Goal: Task Accomplishment & Management: Use online tool/utility

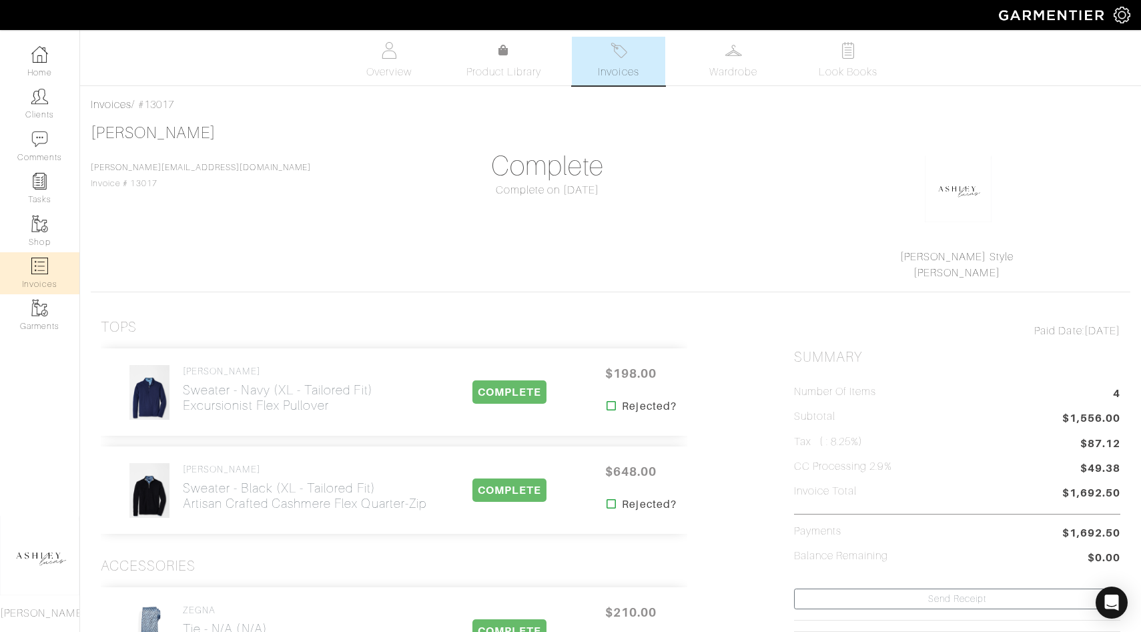
click at [29, 268] on link "Invoices" at bounding box center [39, 273] width 79 height 42
select select
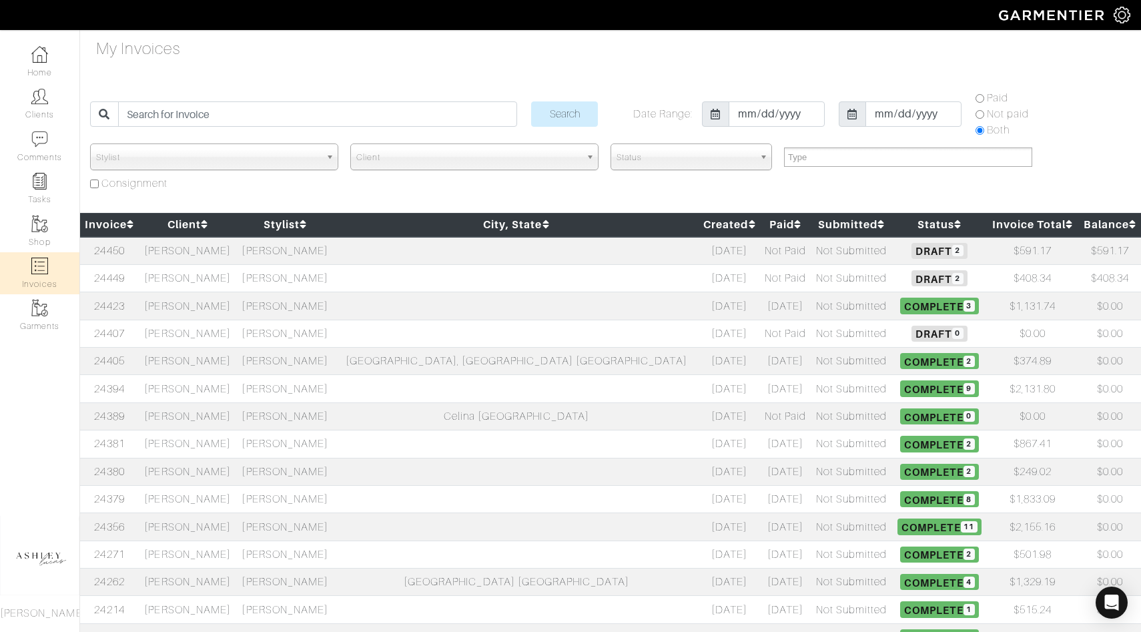
click at [912, 254] on span "Draft 2" at bounding box center [939, 251] width 55 height 16
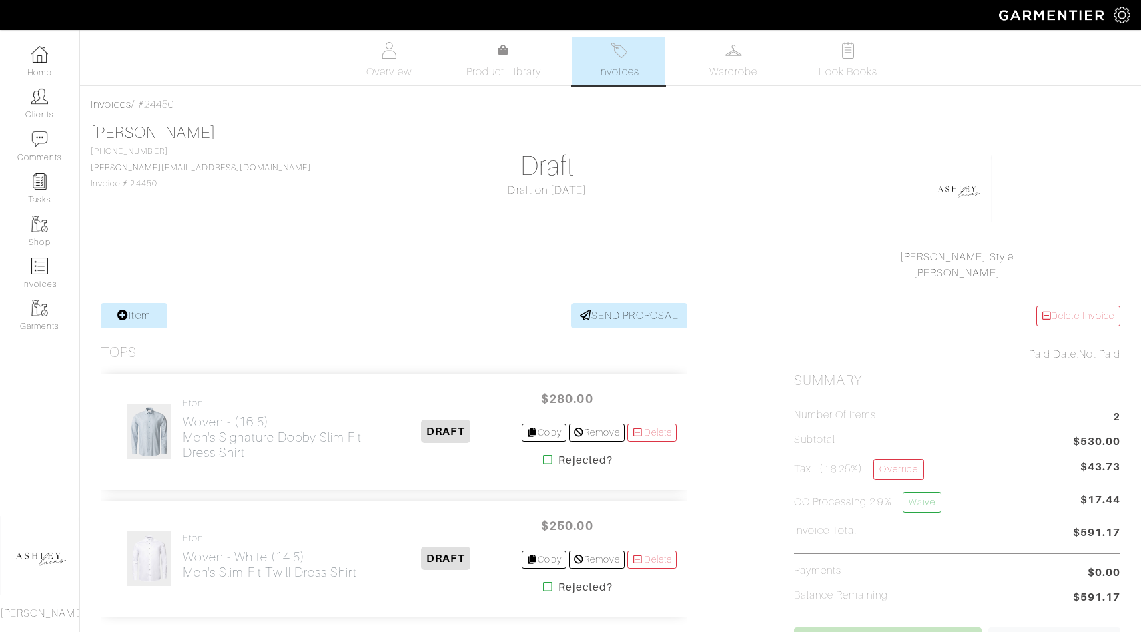
click at [632, 61] on link "Invoices" at bounding box center [618, 61] width 93 height 49
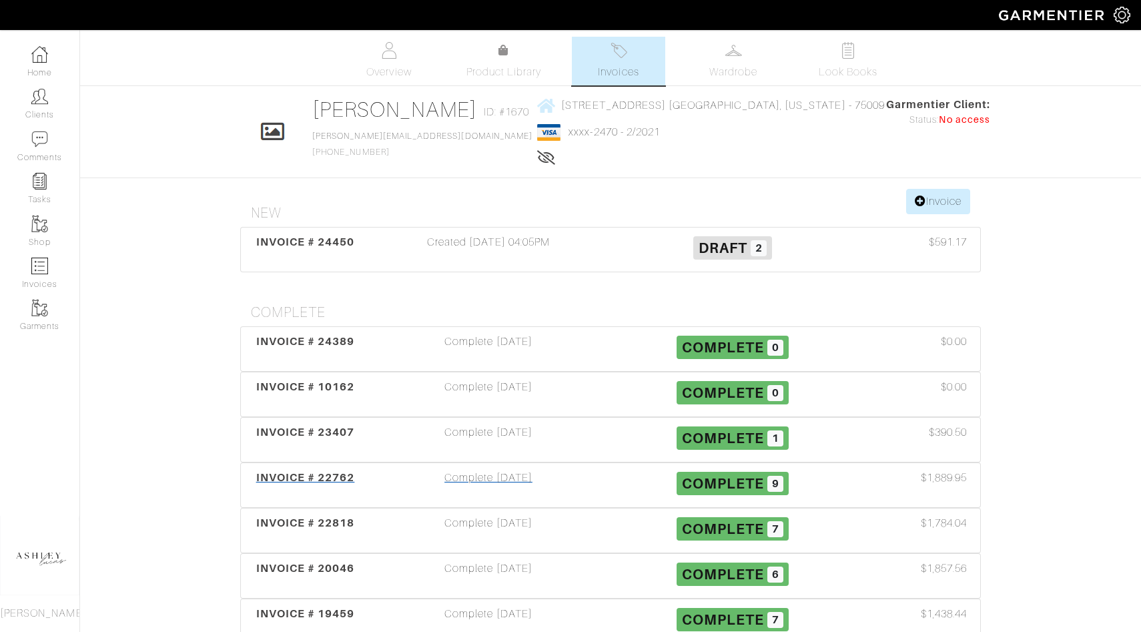
click at [770, 484] on span "9" at bounding box center [775, 484] width 16 height 16
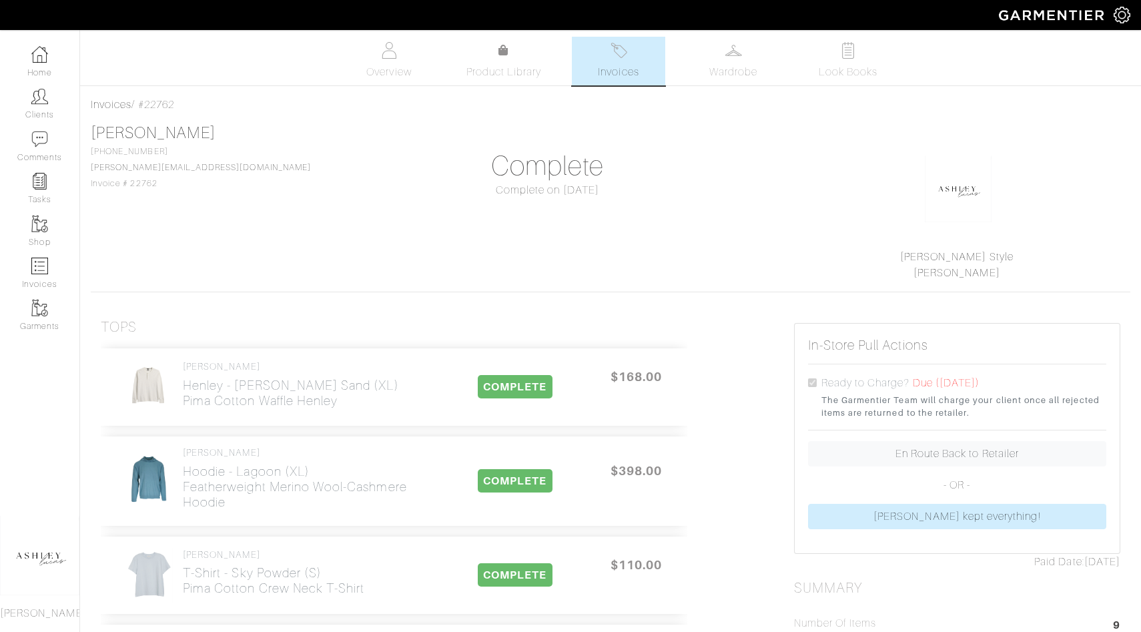
click at [646, 71] on link "Invoices" at bounding box center [618, 61] width 93 height 49
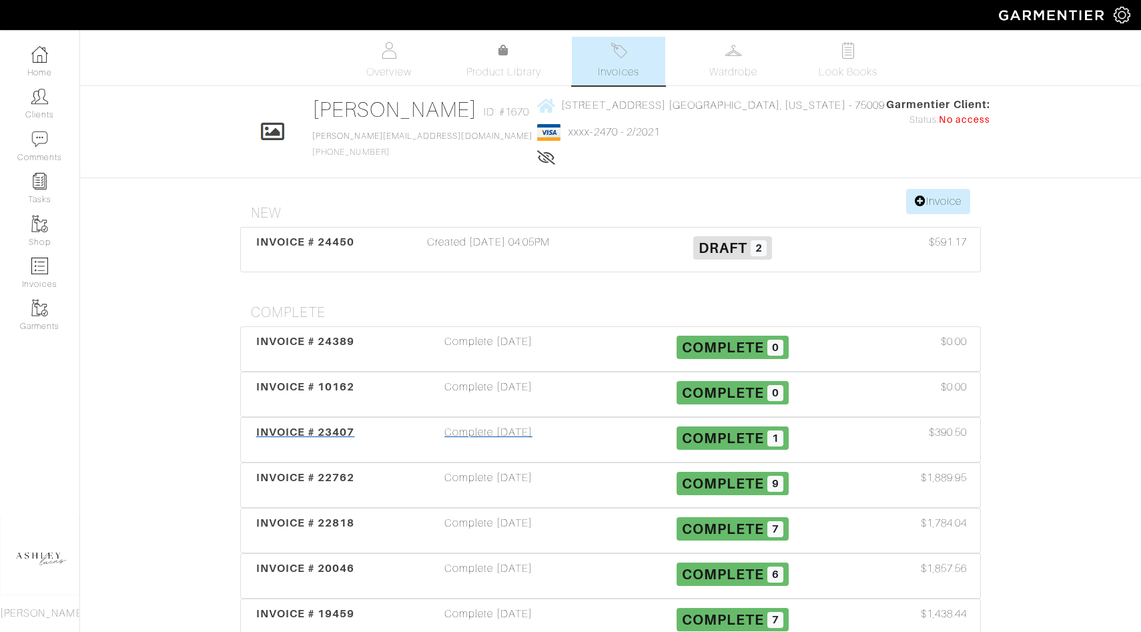
click at [708, 438] on span "Complete" at bounding box center [723, 438] width 82 height 17
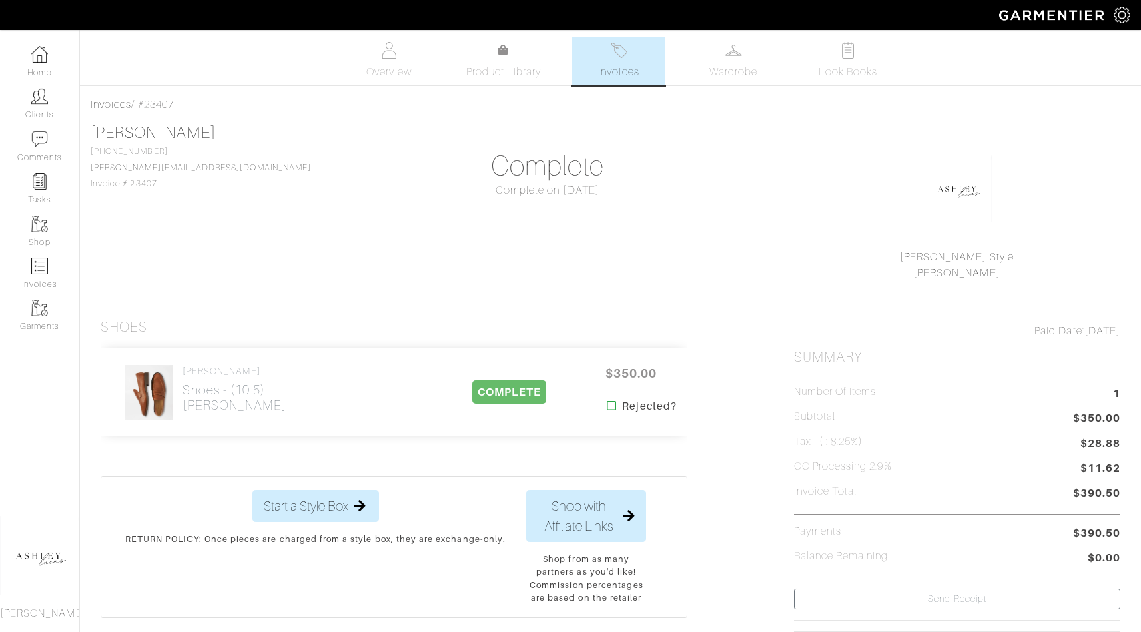
click at [647, 74] on link "Invoices" at bounding box center [618, 61] width 93 height 49
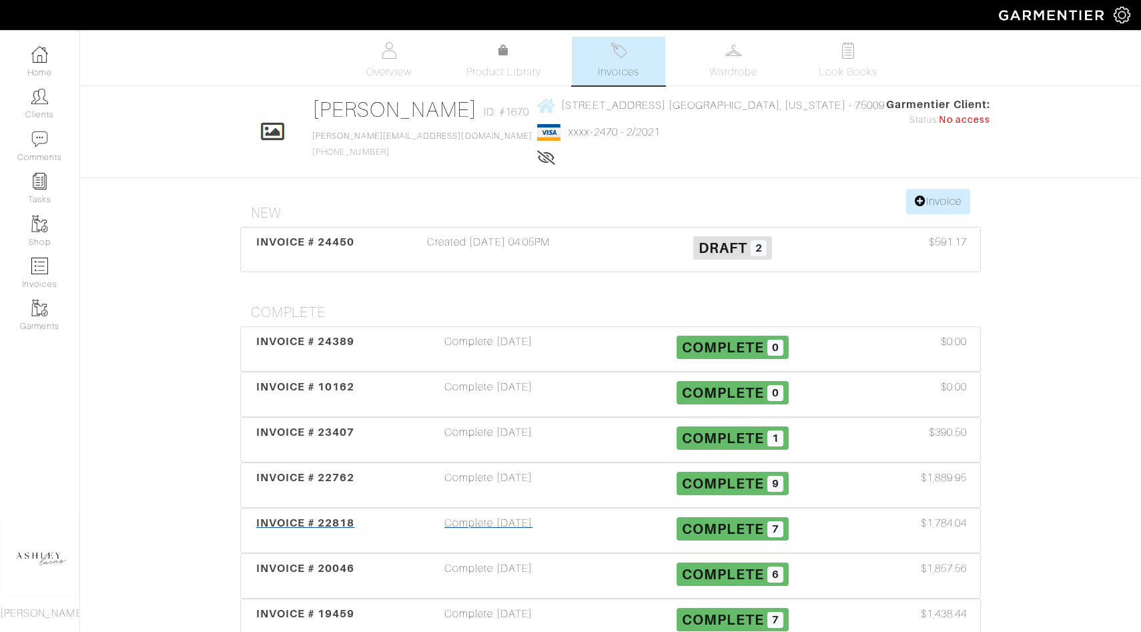
click at [749, 531] on span "Complete" at bounding box center [723, 529] width 82 height 17
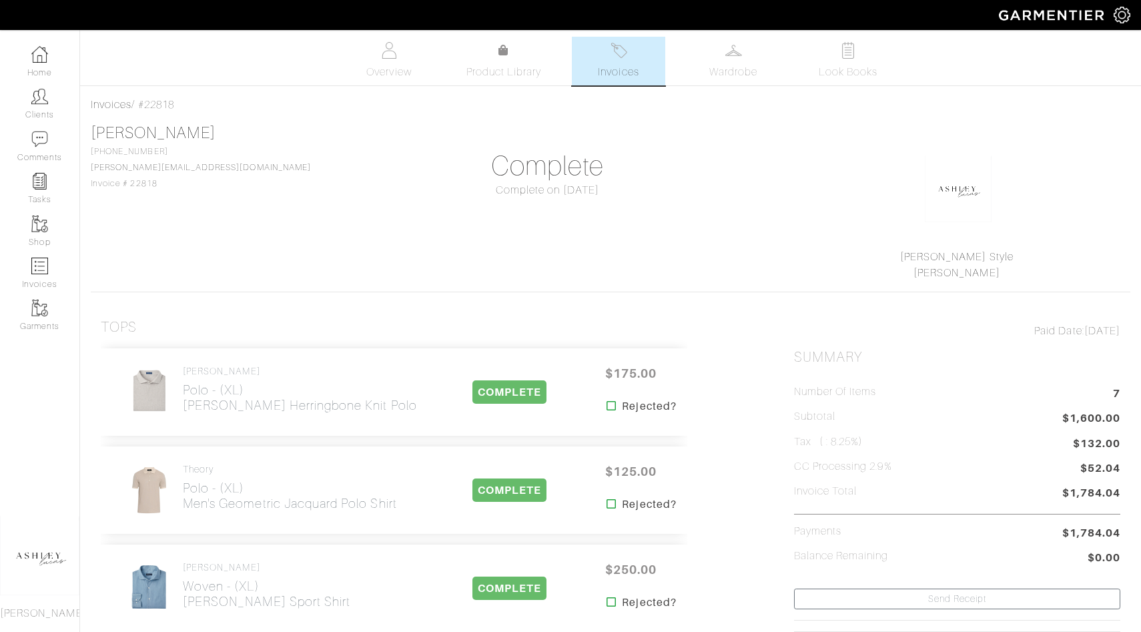
click at [621, 63] on link "Invoices" at bounding box center [618, 61] width 93 height 49
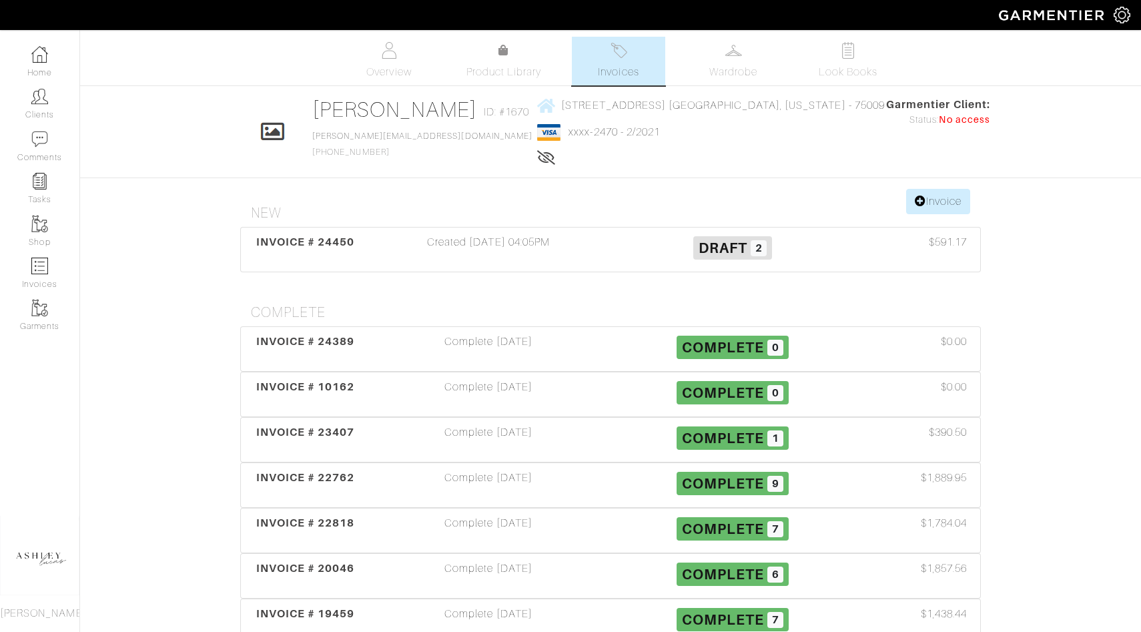
click at [699, 576] on span "Complete" at bounding box center [723, 574] width 82 height 17
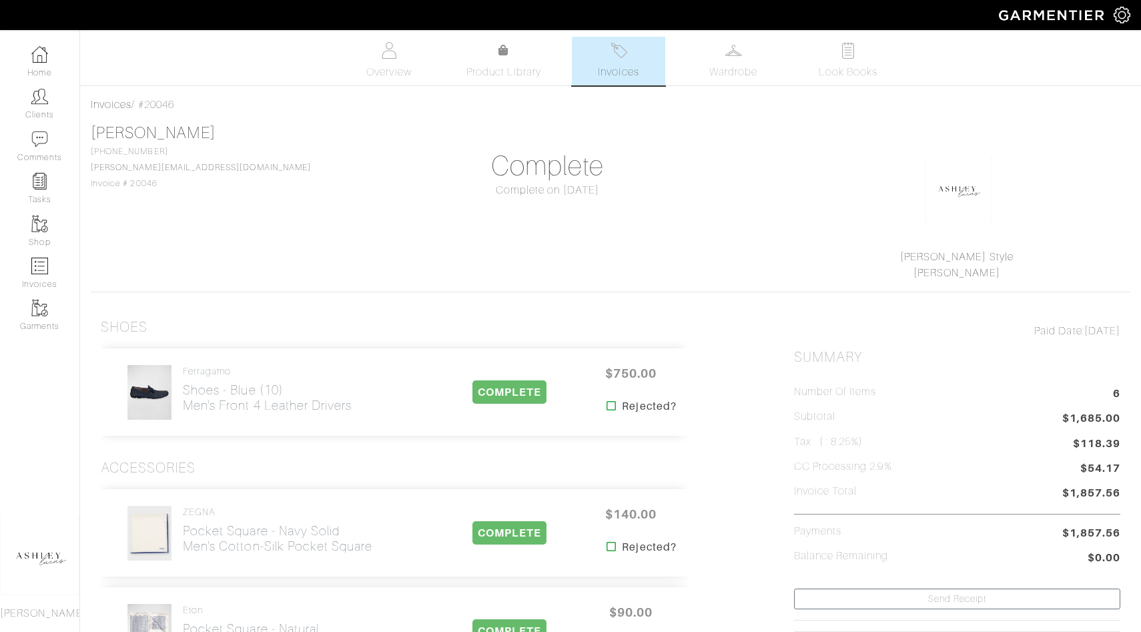
click at [626, 29] on div "Company Settings Manage Subscription My Profile Stylists Sign Out" at bounding box center [570, 15] width 1141 height 30
click at [625, 47] on img at bounding box center [619, 50] width 17 height 17
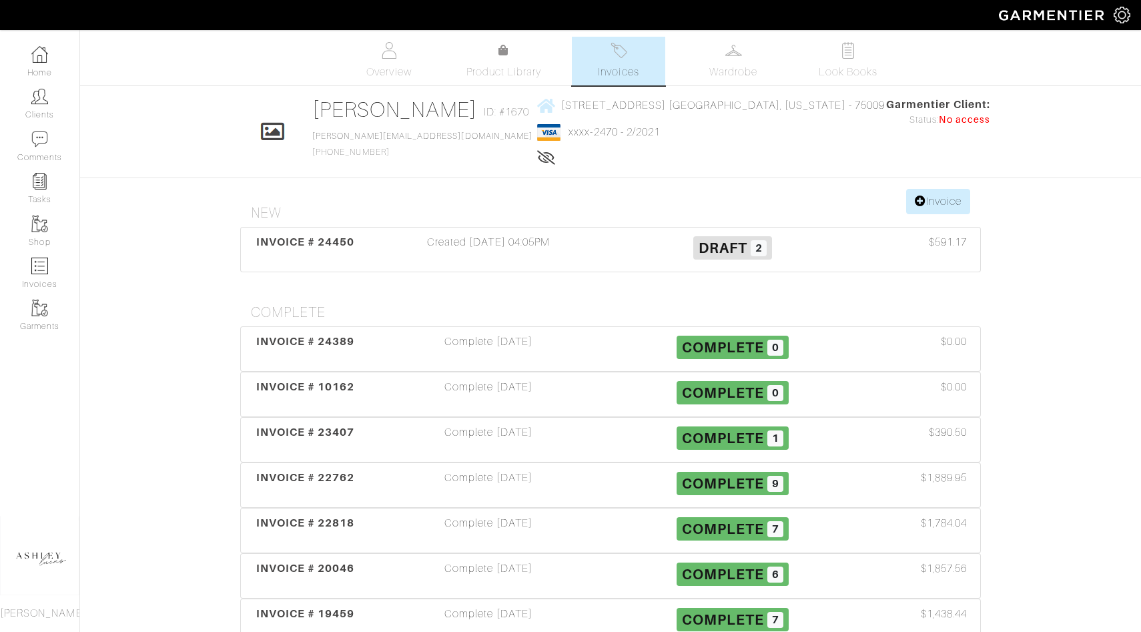
click at [756, 243] on span "2" at bounding box center [759, 248] width 16 height 16
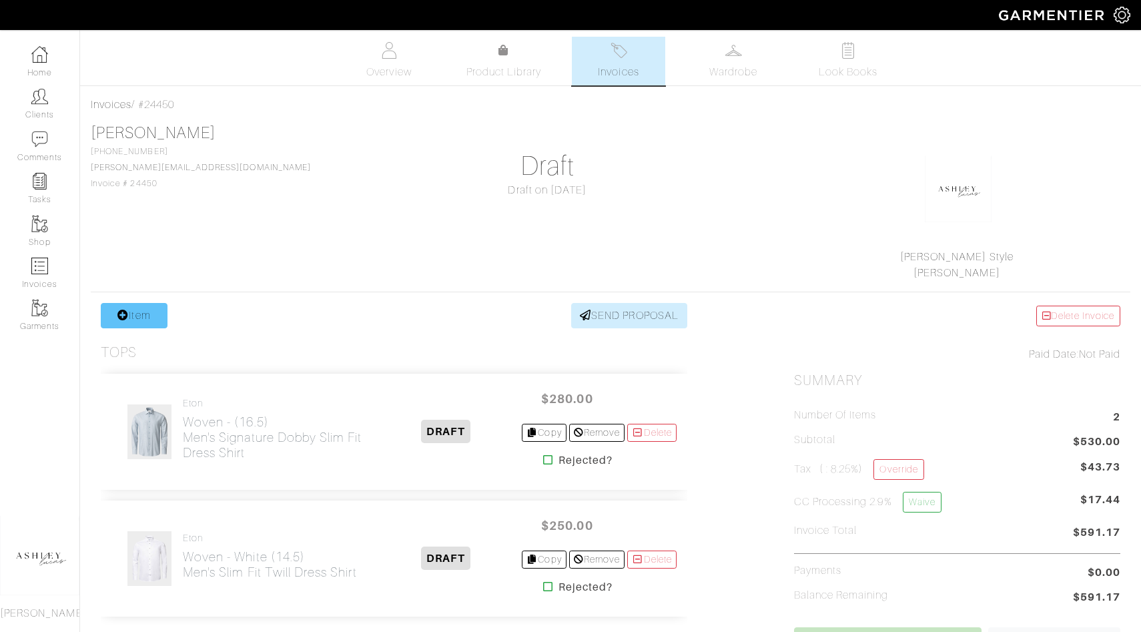
click at [153, 306] on link "Item" at bounding box center [134, 315] width 67 height 25
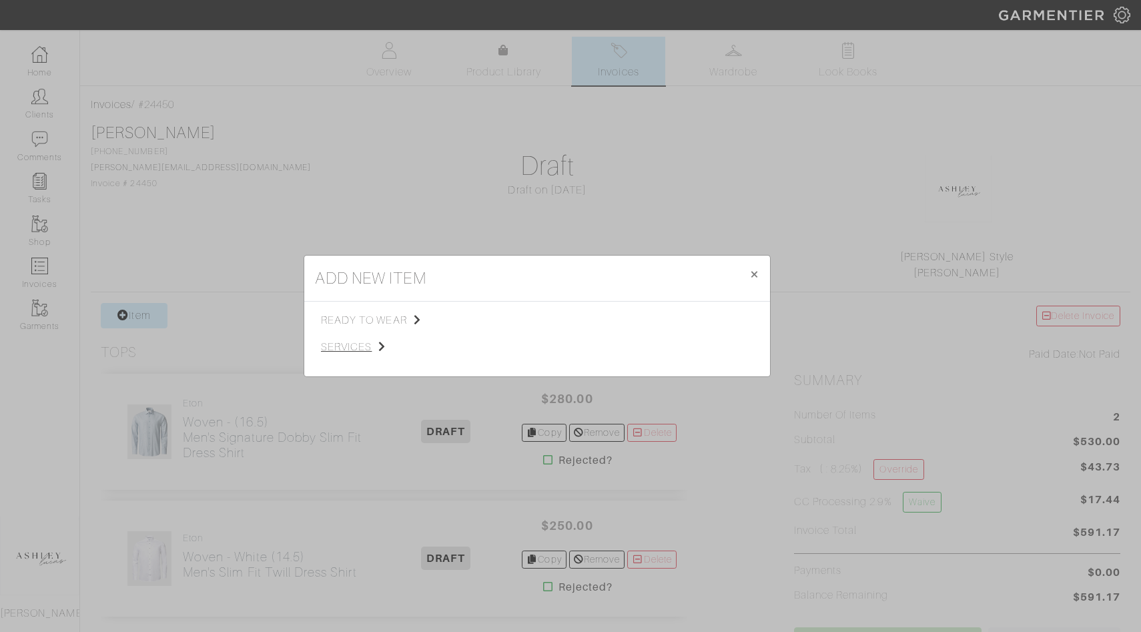
click at [380, 340] on span "services" at bounding box center [388, 347] width 134 height 16
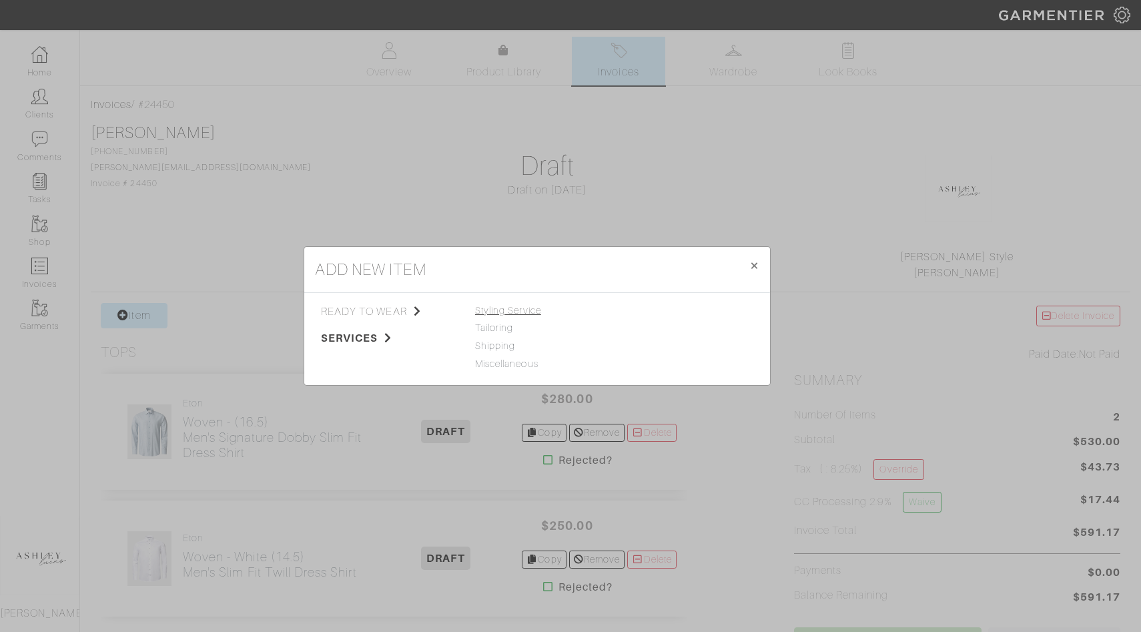
click at [503, 306] on span "Styling Service" at bounding box center [508, 310] width 66 height 11
click at [664, 314] on link "Styling Service" at bounding box center [652, 310] width 66 height 11
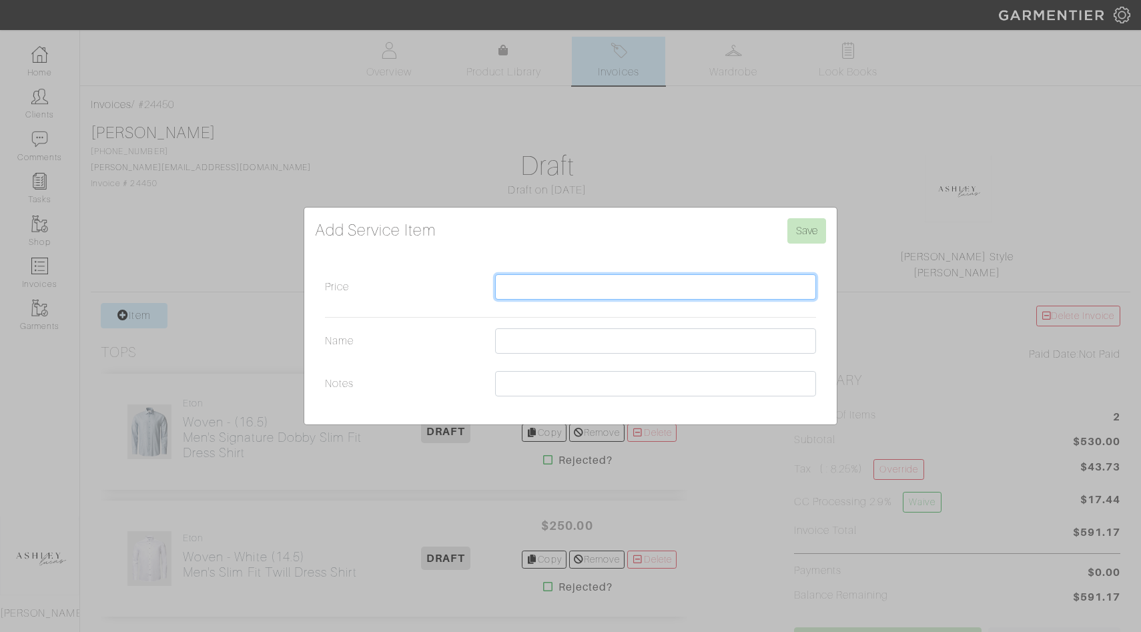
click at [543, 290] on input "Price" at bounding box center [655, 286] width 321 height 25
type input "250.00"
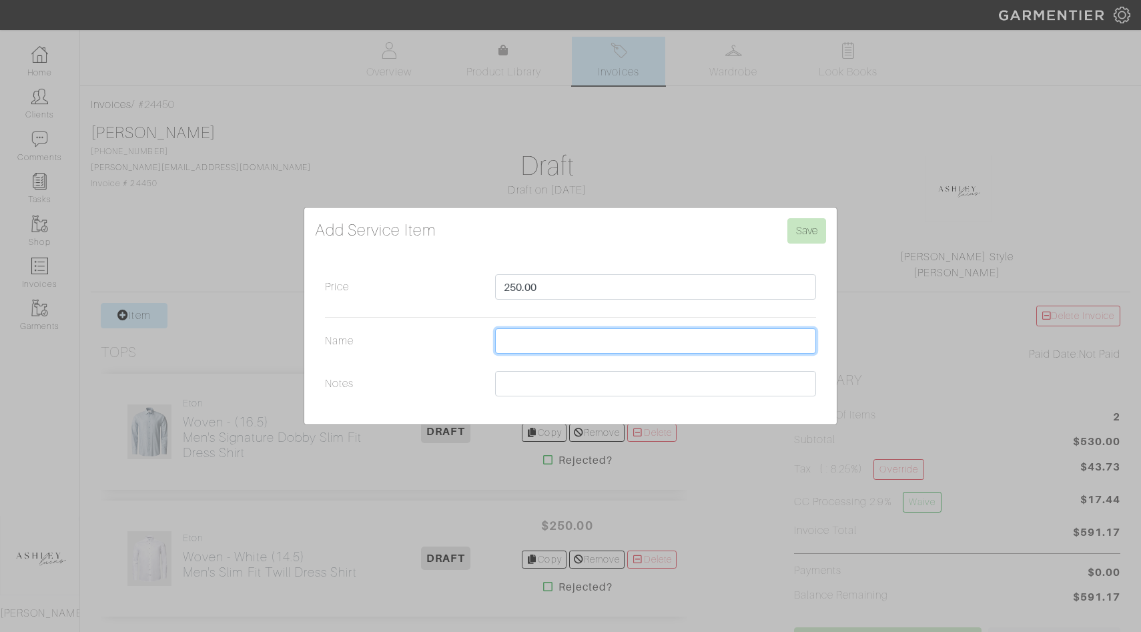
click at [584, 339] on input "Name" at bounding box center [655, 340] width 321 height 25
type input "Styling Service"
click at [805, 242] on input "Save" at bounding box center [806, 230] width 39 height 25
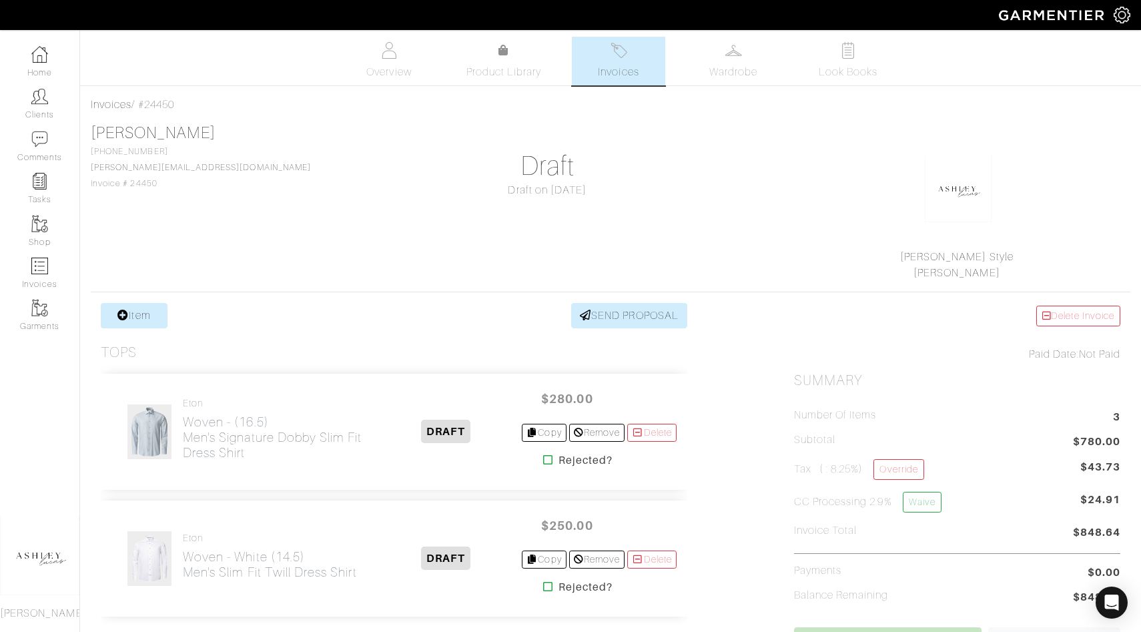
scroll to position [8, 0]
